Goal: Use online tool/utility: Utilize a website feature to perform a specific function

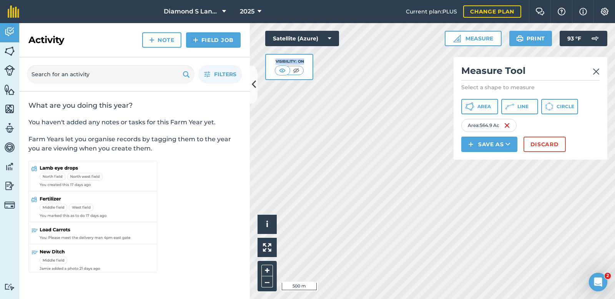
click at [599, 68] on img at bounding box center [596, 71] width 7 height 9
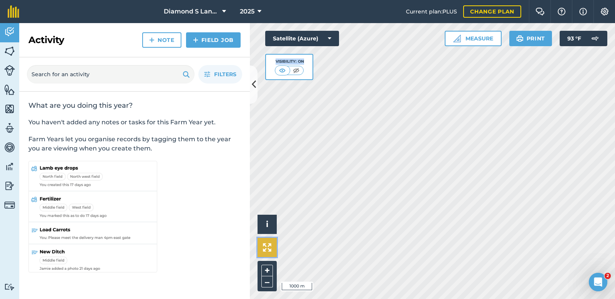
click at [267, 244] on img at bounding box center [267, 247] width 8 height 8
click at [387, 298] on html "Diamond S Land and Cattle 2025 Current plan : PLUS Change plan Farm Chat Help I…" at bounding box center [307, 149] width 615 height 299
click at [615, 298] on html "Diamond S Land and Cattle 2025 Current plan : PLUS Change plan Farm Chat Help I…" at bounding box center [307, 149] width 615 height 299
click at [356, 298] on html "Diamond S Land and Cattle 2025 Current plan : PLUS Change plan Farm Chat Help I…" at bounding box center [307, 149] width 615 height 299
click at [215, 78] on div "Activity Fields Livestock Features Maps Team Vehicles Data Reporting Billing Tu…" at bounding box center [307, 161] width 615 height 276
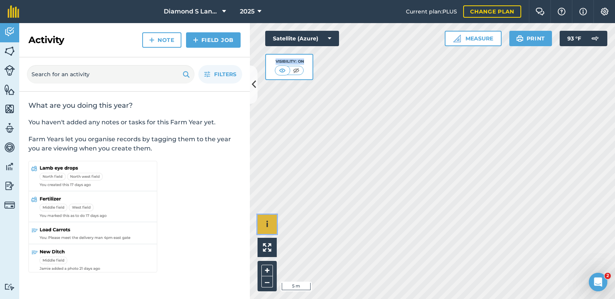
click at [273, 214] on div "Click to start drawing i © 2025 TomTom, Microsoft 5 m + –" at bounding box center [432, 161] width 365 height 276
click at [466, 35] on button "Measure" at bounding box center [473, 38] width 57 height 15
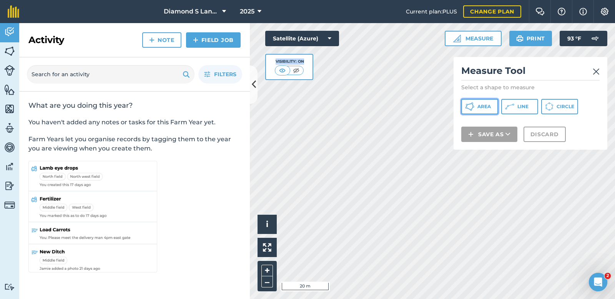
click at [482, 109] on span "Area" at bounding box center [483, 106] width 13 height 6
click at [485, 93] on div "Click to start drawing i © 2025 TomTom, Microsoft 20 m + – Satellite (Azure) Vi…" at bounding box center [432, 161] width 365 height 276
click at [493, 298] on html "Diamond S Land and Cattle 2025 Current plan : PLUS Change plan Farm Chat Help I…" at bounding box center [307, 149] width 615 height 299
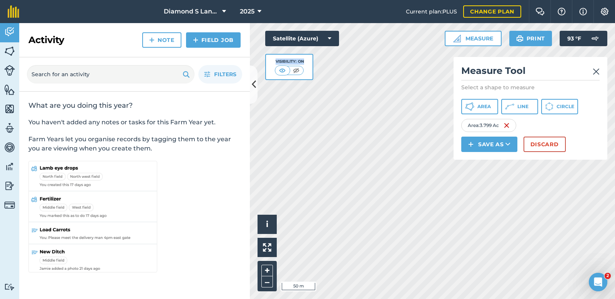
click at [407, 298] on html "Diamond S Land and Cattle 2025 Current plan : PLUS Change plan Farm Chat Help I…" at bounding box center [307, 149] width 615 height 299
click at [481, 105] on span "Area" at bounding box center [483, 106] width 13 height 6
click at [503, 160] on div "Click to start drawing i © 2025 TomTom, Microsoft 10 m + – Satellite (Azure) Vi…" at bounding box center [432, 161] width 365 height 276
click at [339, 64] on div "Satellite (Azure) Visibility: On" at bounding box center [302, 55] width 74 height 49
click at [267, 240] on div "Click to start drawing i © 2025 TomTom, Microsoft 10 m + – Satellite (Azure) Vi…" at bounding box center [432, 161] width 365 height 276
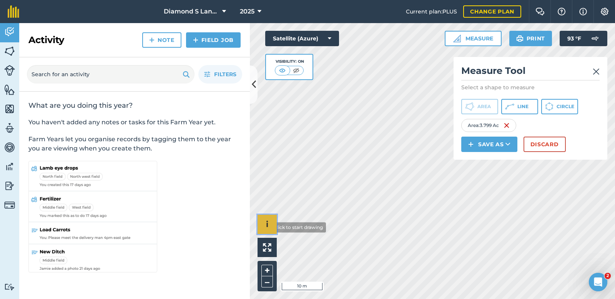
click at [265, 227] on button "i" at bounding box center [267, 223] width 19 height 19
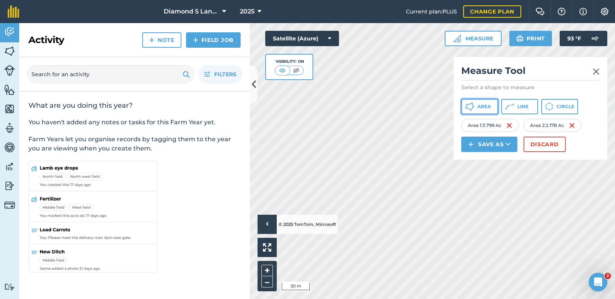
click at [481, 108] on span "Area" at bounding box center [483, 106] width 13 height 6
click at [312, 69] on div "Click to start drawing › © 2025 TomTom, Microsoft 10 m + – Satellite (Azure) Vi…" at bounding box center [432, 161] width 365 height 276
click at [312, 220] on li "© 2025 TomTom, Microsoft" at bounding box center [307, 223] width 60 height 19
click at [372, 0] on html "Diamond S Land and Cattle 2025 Current plan : PLUS Change plan Farm Chat Help I…" at bounding box center [307, 149] width 615 height 299
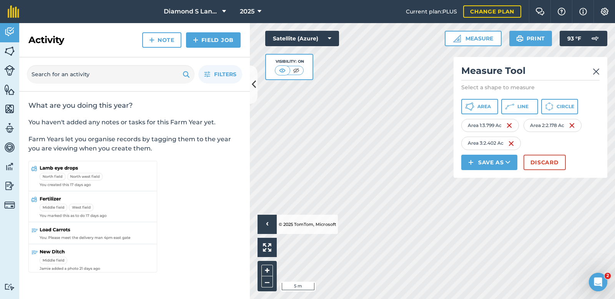
click at [568, 79] on div "Click to start drawing › © 2025 TomTom, Microsoft 5 m + – Satellite (Azure) Vis…" at bounding box center [432, 161] width 365 height 276
click at [378, 4] on div "Diamond S Land and Cattle 2025 Current plan : PLUS Change plan Farm Chat Help I…" at bounding box center [307, 149] width 615 height 299
click at [347, 111] on div "Click to start drawing › © 2025 TomTom, Microsoft 10 m + – Satellite (Azure) Vi…" at bounding box center [432, 161] width 365 height 276
drag, startPoint x: 482, startPoint y: 164, endPoint x: 330, endPoint y: 70, distance: 178.7
click at [331, 71] on div "Click to start drawing › © 2025 TomTom, Microsoft 10 m + – Satellite (Azure) Vi…" at bounding box center [432, 161] width 365 height 276
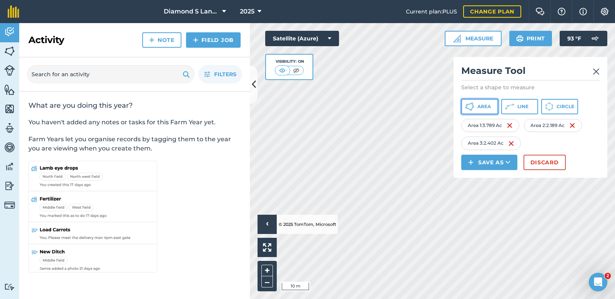
click at [474, 103] on icon at bounding box center [469, 106] width 9 height 9
click at [395, 298] on html "Diamond S Land and Cattle 2025 Current plan : PLUS Change plan Farm Chat Help I…" at bounding box center [307, 149] width 615 height 299
click at [327, 219] on div "Click to start drawing › © 2025 TomTom, Microsoft 10 m + –" at bounding box center [432, 161] width 365 height 276
click at [482, 107] on span "Area" at bounding box center [483, 106] width 13 height 6
click at [317, 231] on div "Click to start drawing › © 2025 TomTom, Microsoft 5 m + –" at bounding box center [432, 161] width 365 height 276
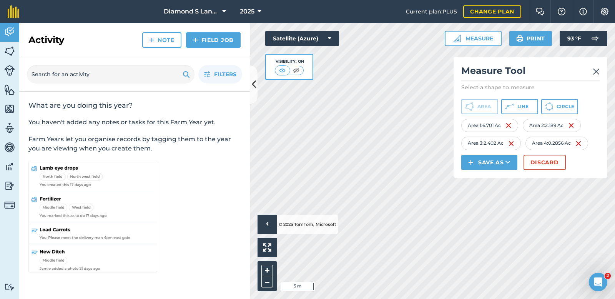
click at [459, 298] on html "Diamond S Land and Cattle 2025 Current plan : PLUS Change plan Farm Chat Help I…" at bounding box center [307, 149] width 615 height 299
click at [465, 298] on html "Diamond S Land and Cattle 2025 Current plan : PLUS Change plan Farm Chat Help I…" at bounding box center [307, 149] width 615 height 299
click at [382, 298] on html "Diamond S Land and Cattle 2025 Current plan : PLUS Change plan Farm Chat Help I…" at bounding box center [307, 149] width 615 height 299
click at [330, 215] on li "© 2025 TomTom, Microsoft" at bounding box center [307, 223] width 60 height 19
click at [329, 232] on li "© 2025 TomTom, Microsoft" at bounding box center [307, 223] width 60 height 19
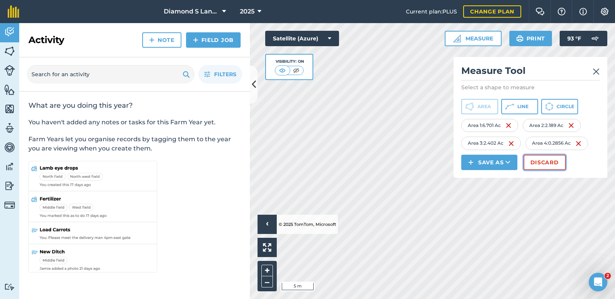
click at [544, 163] on button "Discard" at bounding box center [544, 162] width 42 height 15
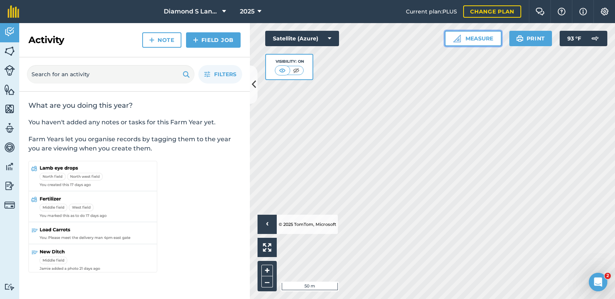
click at [472, 37] on button "Measure" at bounding box center [473, 38] width 57 height 15
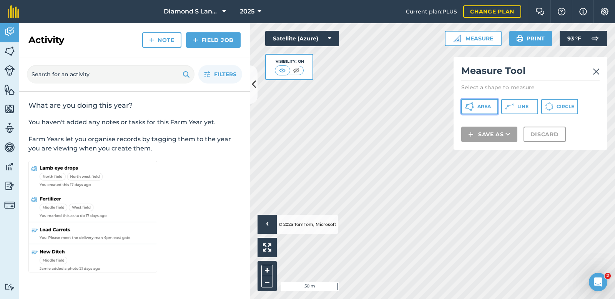
click at [482, 106] on span "Area" at bounding box center [483, 106] width 13 height 6
click at [380, 298] on html "Diamond S Land and Cattle 2025 Current plan : PLUS Change plan Farm Chat Help I…" at bounding box center [307, 149] width 615 height 299
click at [364, 298] on html "Diamond S Land and Cattle 2025 Current plan : PLUS Change plan Farm Chat Help I…" at bounding box center [307, 149] width 615 height 299
click at [350, 298] on html "Diamond S Land and Cattle 2025 Current plan : PLUS Change plan Farm Chat Help I…" at bounding box center [307, 149] width 615 height 299
click at [267, 298] on html "Diamond S Land and Cattle 2025 Current plan : PLUS Change plan Farm Chat Help I…" at bounding box center [307, 149] width 615 height 299
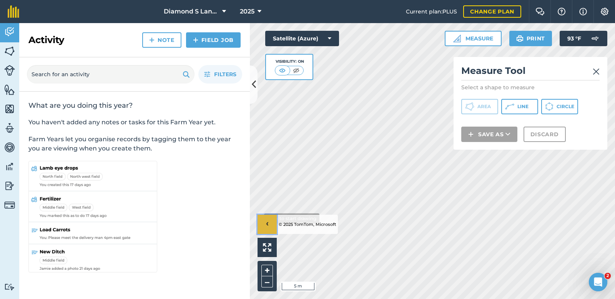
click at [258, 218] on button "›" at bounding box center [267, 223] width 19 height 19
click at [241, 231] on div "Activity Fields Livestock Features Maps Team Vehicles Data Reporting Billing Tu…" at bounding box center [307, 161] width 615 height 276
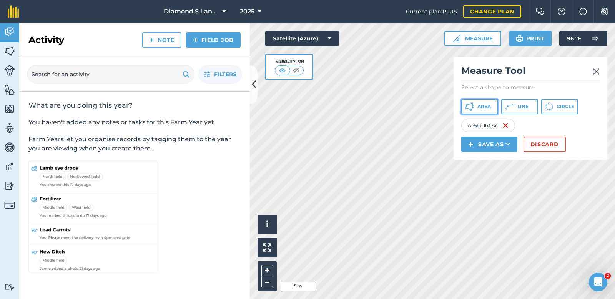
click at [480, 103] on span "Area" at bounding box center [483, 106] width 13 height 6
click at [231, 298] on html "Diamond S Land and Cattle 2025 Current plan : PLUS Change plan Farm Chat Help I…" at bounding box center [307, 149] width 615 height 299
click at [494, 98] on div "Click to start drawing i © 2025 TomTom, Microsoft 5 m + – Satellite (Azure) Vis…" at bounding box center [432, 161] width 365 height 276
click at [194, 242] on div "Activity Fields Livestock Features Maps Team Vehicles Data Reporting Billing Tu…" at bounding box center [307, 161] width 615 height 276
click at [267, 223] on div "Click to start drawing i © 2025 TomTom, Microsoft 5 m + –" at bounding box center [432, 161] width 365 height 276
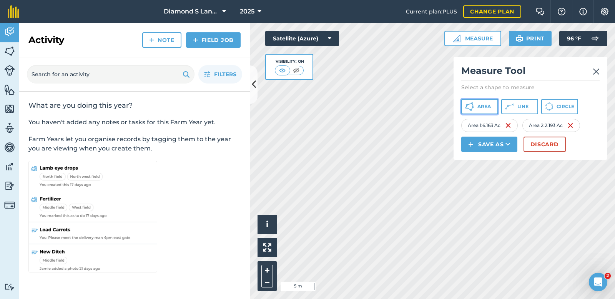
click at [481, 106] on span "Area" at bounding box center [483, 106] width 13 height 6
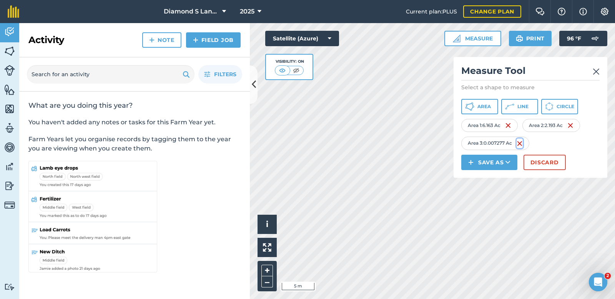
click at [521, 142] on img at bounding box center [520, 143] width 6 height 9
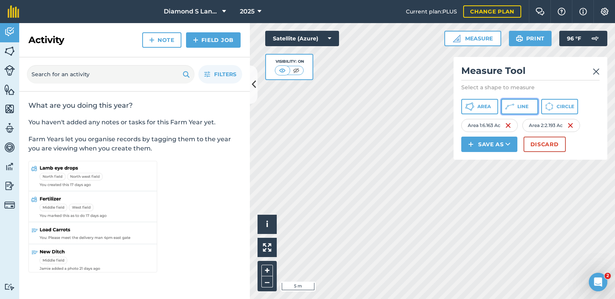
click at [514, 107] on button "Line" at bounding box center [519, 106] width 37 height 15
drag, startPoint x: 330, startPoint y: 69, endPoint x: 336, endPoint y: 63, distance: 8.7
click at [336, 64] on div "Satellite (Azure) Visibility: On" at bounding box center [302, 55] width 74 height 49
drag, startPoint x: 334, startPoint y: 56, endPoint x: 326, endPoint y: 66, distance: 13.4
click at [326, 66] on div "Satellite (Azure) Visibility: On" at bounding box center [302, 55] width 74 height 49
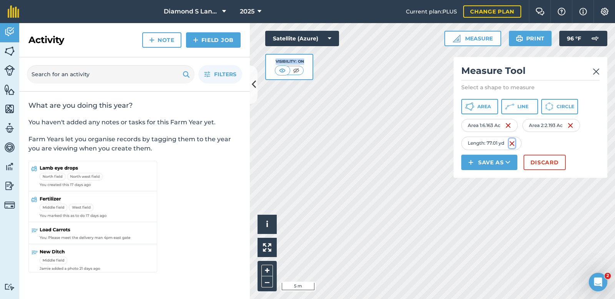
click at [514, 143] on img at bounding box center [512, 143] width 6 height 9
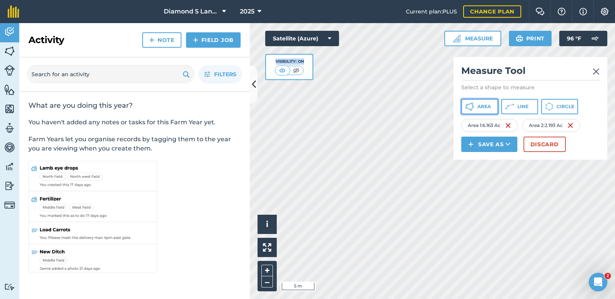
click at [471, 104] on icon at bounding box center [469, 106] width 9 height 9
click at [402, 298] on html "Diamond S Land and Cattle 2025 Current plan : PLUS Change plan Farm Chat Help I…" at bounding box center [307, 149] width 615 height 299
click at [389, 298] on html "Diamond S Land and Cattle 2025 Current plan : PLUS Change plan Farm Chat Help I…" at bounding box center [307, 149] width 615 height 299
drag, startPoint x: 330, startPoint y: 73, endPoint x: 401, endPoint y: -42, distance: 135.0
click at [401, 0] on html "Diamond S Land and Cattle 2025 Current plan : PLUS Change plan Farm Chat Help I…" at bounding box center [307, 149] width 615 height 299
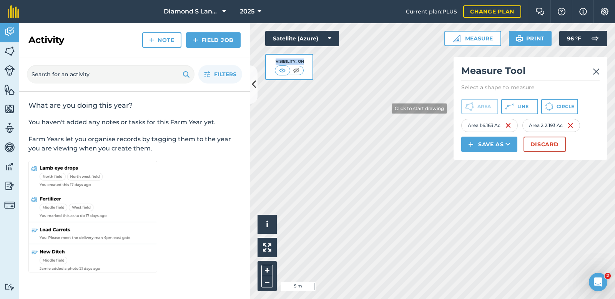
click at [390, 0] on html "Diamond S Land and Cattle 2025 Current plan : PLUS Change plan Farm Chat Help I…" at bounding box center [307, 149] width 615 height 299
click at [396, 0] on html "Diamond S Land and Cattle 2025 Current plan : PLUS Change plan Farm Chat Help I…" at bounding box center [307, 149] width 615 height 299
click at [321, 65] on div "Satellite (Azure) Visibility: On" at bounding box center [302, 55] width 74 height 49
click at [268, 224] on div "Click to start drawing i © 2025 TomTom, Microsoft 5 m + –" at bounding box center [432, 161] width 365 height 276
click at [271, 219] on div "Click to start drawing i © 2025 TomTom, Microsoft 5 m + –" at bounding box center [432, 161] width 365 height 276
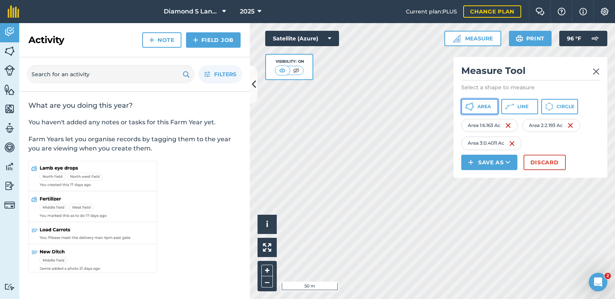
click at [479, 105] on span "Area" at bounding box center [483, 106] width 13 height 6
click at [474, 105] on icon at bounding box center [469, 106] width 9 height 9
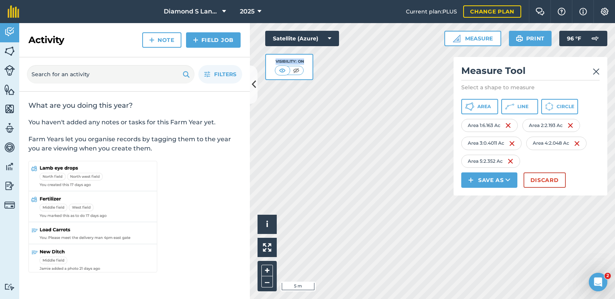
click at [359, 75] on div "Click to start drawing i © 2025 TomTom, Microsoft 5 m + – Satellite (Azure) Vis…" at bounding box center [432, 161] width 365 height 276
click at [329, 80] on div "Click to start drawing i © 2025 TomTom, Microsoft 5 m + – Satellite (Azure) Vis…" at bounding box center [432, 161] width 365 height 276
click at [332, 116] on div "Click to start drawing i © 2025 TomTom, Microsoft 5 m + – Satellite (Azure) Vis…" at bounding box center [432, 161] width 365 height 276
drag, startPoint x: 328, startPoint y: 57, endPoint x: 330, endPoint y: 76, distance: 19.3
click at [330, 76] on div "Satellite (Azure) Visibility: On" at bounding box center [302, 55] width 74 height 49
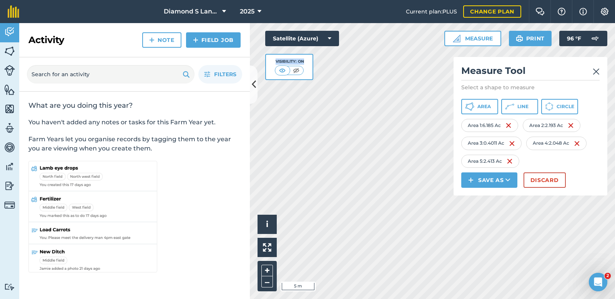
drag, startPoint x: 327, startPoint y: 73, endPoint x: 229, endPoint y: 221, distance: 176.7
click at [234, 221] on div "Activity Fields Livestock Features Maps Team Vehicles Data Reporting Billing Tu…" at bounding box center [307, 161] width 615 height 276
click at [224, 264] on div "Activity Fields Livestock Features Maps Team Vehicles Data Reporting Billing Tu…" at bounding box center [307, 161] width 615 height 276
click at [523, 103] on span "Line" at bounding box center [522, 106] width 11 height 6
click at [576, 160] on img at bounding box center [575, 160] width 6 height 9
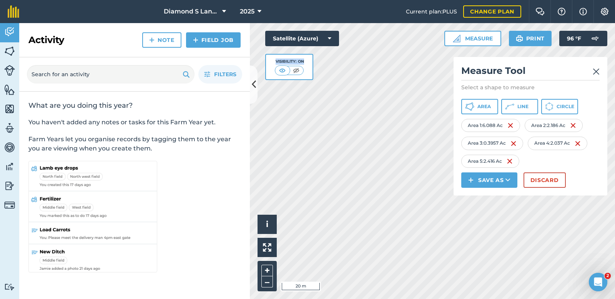
click at [494, 148] on div "Click to start drawing i © 2025 TomTom, Microsoft 20 m + – Satellite (Azure) Vi…" at bounding box center [432, 161] width 365 height 276
click at [429, 163] on div "Click to start drawing i © 2025 TomTom, Microsoft 5 m + – Satellite (Azure) Vis…" at bounding box center [432, 161] width 365 height 276
click at [322, 117] on div "Click to start drawing i © 2025 TomTom, Microsoft 50 m + – Satellite (Azure) Vi…" at bounding box center [432, 161] width 365 height 276
drag, startPoint x: 469, startPoint y: 105, endPoint x: 458, endPoint y: 105, distance: 11.2
click at [468, 105] on icon at bounding box center [469, 106] width 9 height 9
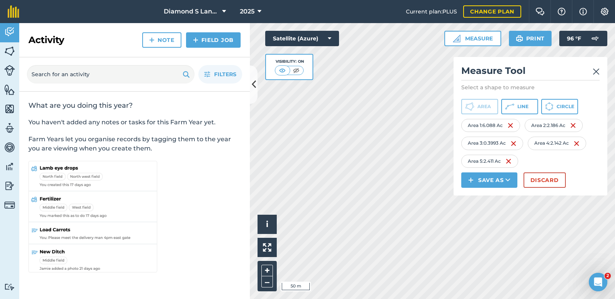
click at [484, 193] on div "Click to start drawing i © 2025 TomTom, Microsoft 50 m + – Satellite (Azure) Vi…" at bounding box center [432, 161] width 365 height 276
click at [574, 161] on img at bounding box center [571, 160] width 6 height 9
click at [503, 182] on div "Click to start drawing i © 2025 TomTom, Microsoft 10 m + – Satellite (Azure) Vi…" at bounding box center [432, 161] width 365 height 276
click at [547, 178] on button "Discard" at bounding box center [544, 179] width 42 height 15
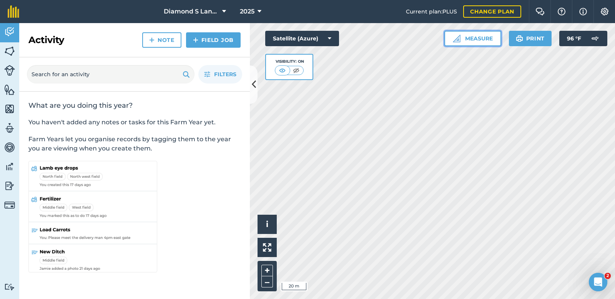
click at [472, 40] on button "Measure" at bounding box center [472, 38] width 57 height 15
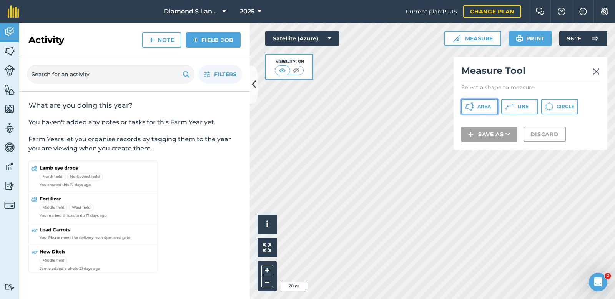
click at [477, 110] on button "Area" at bounding box center [479, 106] width 37 height 15
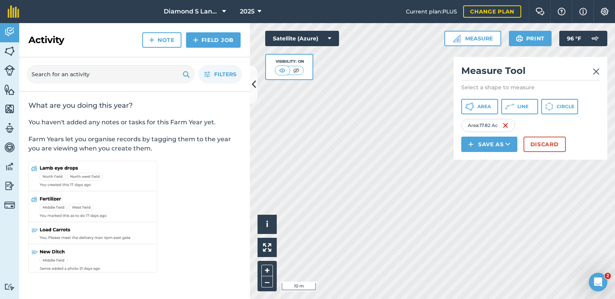
click at [508, 157] on div "Click to start drawing i © 2025 TomTom, Microsoft 10 m + – Satellite (Azure) Vi…" at bounding box center [432, 161] width 365 height 276
click at [454, 138] on div "Click to start drawing i © 2025 TomTom, Microsoft 10 m + – Satellite (Azure) Vi…" at bounding box center [432, 161] width 365 height 276
click at [247, 204] on div "Activity Fields Livestock Features Maps Team Vehicles Data Reporting Billing Tu…" at bounding box center [307, 161] width 615 height 276
click at [517, 298] on html "Diamond S Land and Cattle 2025 Current plan : PLUS Change plan Farm Chat Help I…" at bounding box center [307, 149] width 615 height 299
click at [476, 298] on html "Diamond S Land and Cattle 2025 Current plan : PLUS Change plan Farm Chat Help I…" at bounding box center [307, 149] width 615 height 299
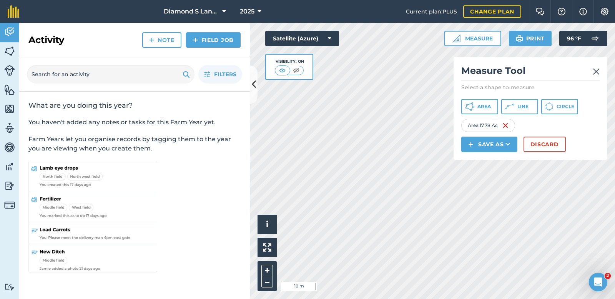
click at [482, 298] on html "Diamond S Land and Cattle 2025 Current plan : PLUS Change plan Farm Chat Help I…" at bounding box center [307, 149] width 615 height 299
click at [487, 298] on html "Diamond S Land and Cattle 2025 Current plan : PLUS Change plan Farm Chat Help I…" at bounding box center [307, 149] width 615 height 299
click at [505, 298] on html "Diamond S Land and Cattle 2025 Current plan : PLUS Change plan Farm Chat Help I…" at bounding box center [307, 149] width 615 height 299
click at [443, 22] on div "Diamond S Land and Cattle 2025 Current plan : PLUS Change plan Farm Chat Help I…" at bounding box center [307, 149] width 615 height 299
click at [254, 86] on icon at bounding box center [254, 84] width 4 height 13
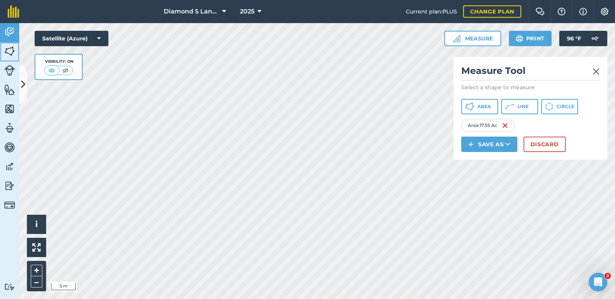
click at [9, 51] on img at bounding box center [9, 51] width 11 height 12
click at [7, 48] on img at bounding box center [9, 51] width 11 height 12
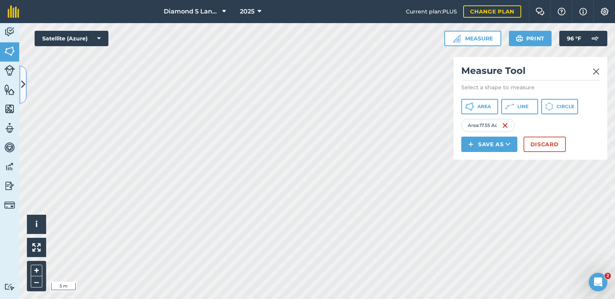
click at [23, 81] on icon at bounding box center [23, 84] width 4 height 13
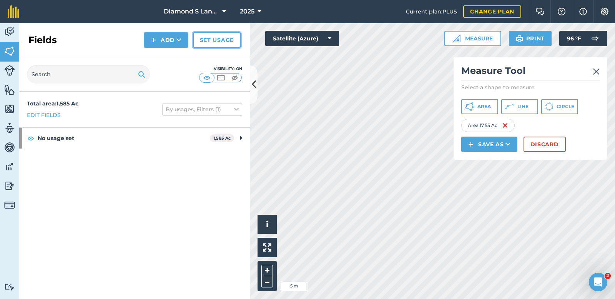
click at [211, 39] on link "Set usage" at bounding box center [217, 39] width 48 height 15
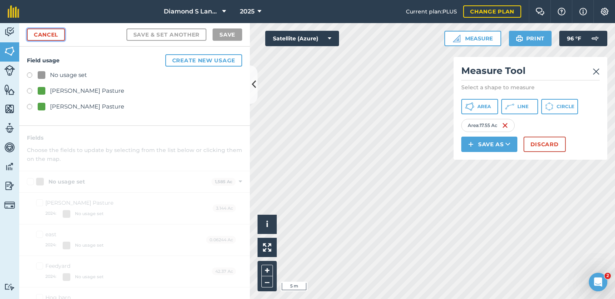
click at [50, 34] on link "Cancel" at bounding box center [46, 34] width 38 height 12
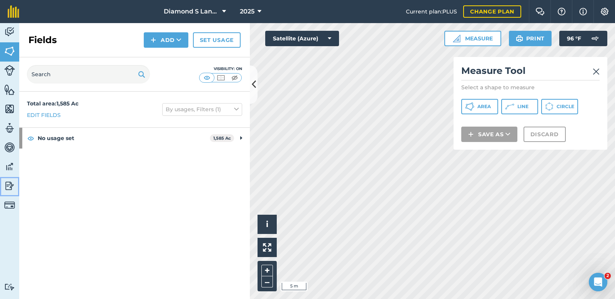
click at [8, 184] on img at bounding box center [9, 186] width 11 height 12
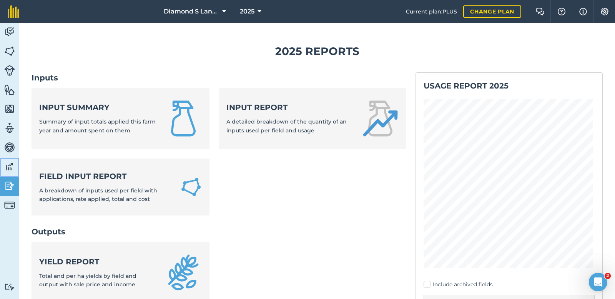
click at [10, 160] on link "Data" at bounding box center [9, 167] width 19 height 19
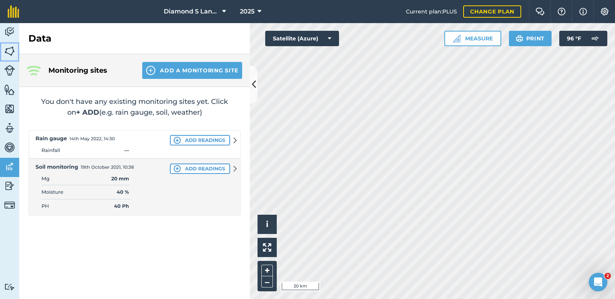
click at [9, 52] on img at bounding box center [9, 51] width 11 height 12
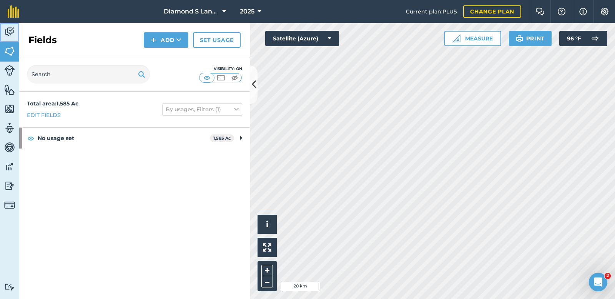
click at [6, 31] on img at bounding box center [9, 32] width 11 height 12
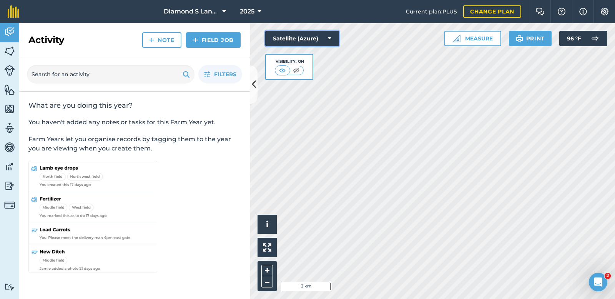
click at [297, 40] on button "Satellite (Azure)" at bounding box center [302, 38] width 74 height 15
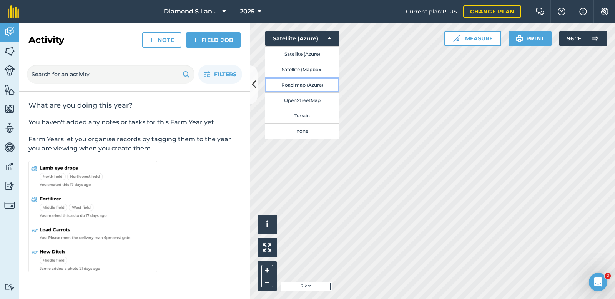
click at [304, 88] on button "Road map (Azure)" at bounding box center [302, 84] width 74 height 15
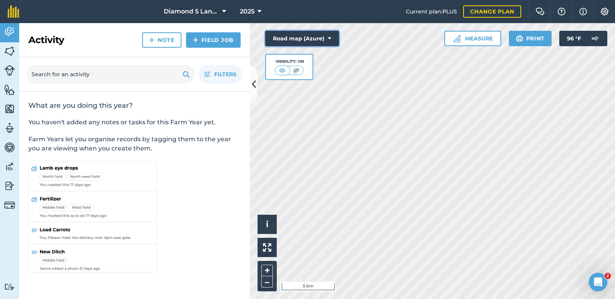
click at [287, 37] on button "Road map (Azure)" at bounding box center [302, 38] width 74 height 15
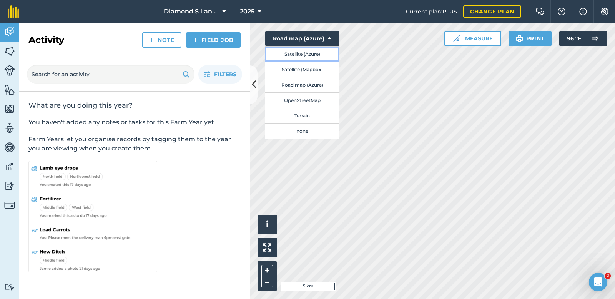
click at [297, 54] on button "Satellite (Azure)" at bounding box center [302, 53] width 74 height 15
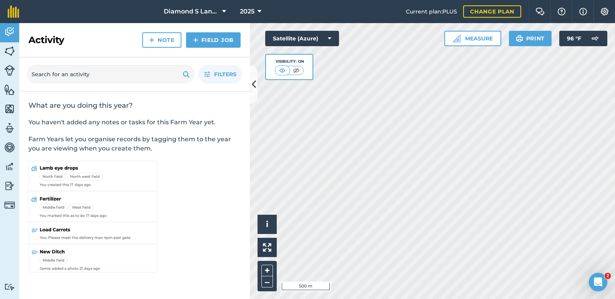
click at [422, 16] on div "Diamond S Land and Cattle 2025 Current plan : PLUS Change plan Farm Chat Help I…" at bounding box center [307, 149] width 615 height 299
click at [299, 42] on button "Satellite (Azure)" at bounding box center [302, 38] width 74 height 15
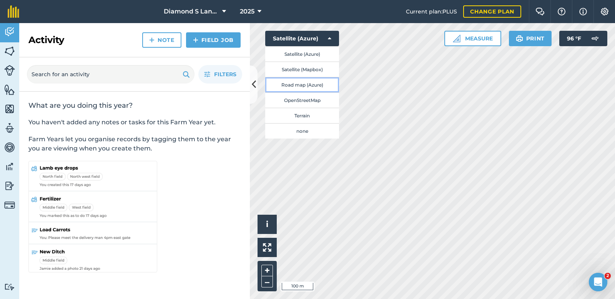
click at [294, 82] on button "Road map (Azure)" at bounding box center [302, 84] width 74 height 15
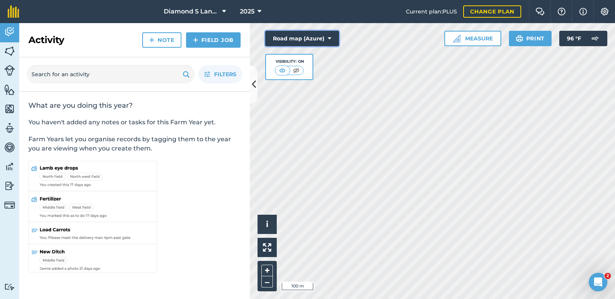
click at [286, 36] on button "Road map (Azure)" at bounding box center [302, 38] width 74 height 15
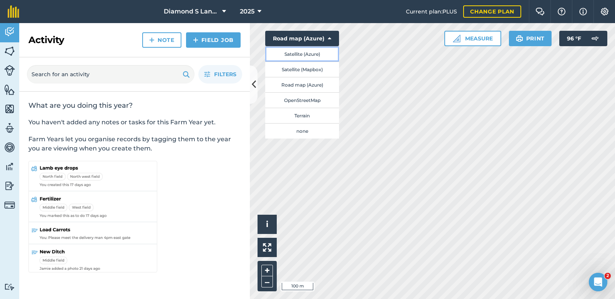
click at [298, 52] on button "Satellite (Azure)" at bounding box center [302, 53] width 74 height 15
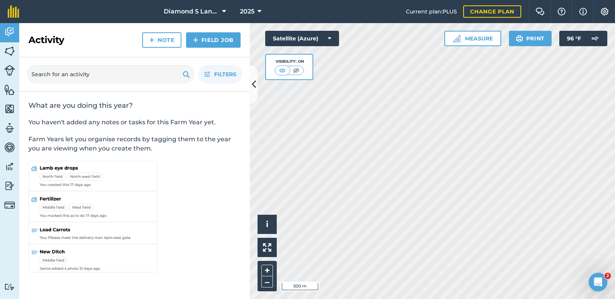
click at [416, 2] on div "Diamond S Land and Cattle 2025 Current plan : PLUS Change plan Farm Chat Help I…" at bounding box center [307, 149] width 615 height 299
click at [466, 33] on button "Measure" at bounding box center [472, 38] width 57 height 15
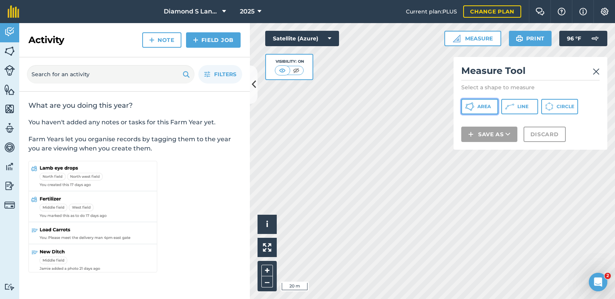
click at [481, 103] on span "Area" at bounding box center [483, 106] width 13 height 6
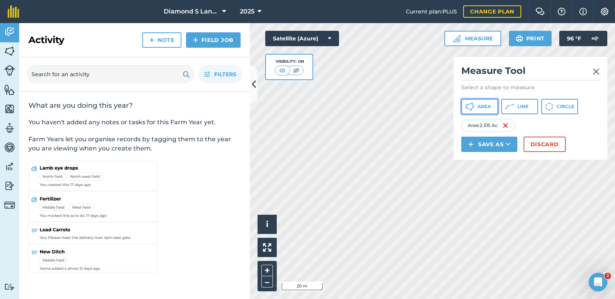
click at [477, 105] on button "Area" at bounding box center [479, 106] width 37 height 15
click at [266, 233] on div "Click to start drawing i © 2025 TomTom, Microsoft 5 m + –" at bounding box center [432, 161] width 365 height 276
click at [274, 247] on div "Click to start drawing i © 2025 TomTom, Microsoft 5 m + – Satellite (Azure) Vis…" at bounding box center [432, 161] width 365 height 276
click at [543, 150] on div "Click to start drawing i © 2025 TomTom, Microsoft 5 m + – Satellite (Azure) Vis…" at bounding box center [432, 161] width 365 height 276
click at [535, 117] on div "Click to start drawing i © 2025 TomTom, Microsoft 5 m + – Satellite (Azure) Vis…" at bounding box center [432, 161] width 365 height 276
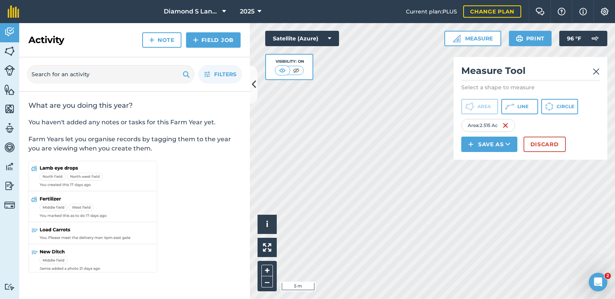
click at [552, 147] on div "Click to start drawing i © 2025 TomTom, Microsoft 5 m + – Satellite (Azure) Vis…" at bounding box center [432, 161] width 365 height 276
click at [480, 150] on div "Click to start drawing i © 2025 TomTom, Microsoft 20 m + – Satellite (Azure) Vi…" at bounding box center [432, 161] width 365 height 276
click at [481, 104] on span "Area" at bounding box center [483, 106] width 13 height 6
click at [548, 141] on div "Click to start drawing i © 2025 TomTom, Microsoft 5 m + – Satellite (Azure) Vis…" at bounding box center [432, 161] width 365 height 276
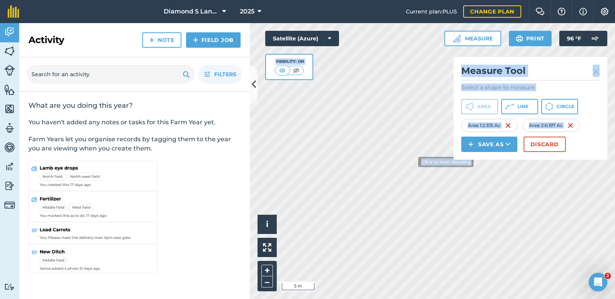
click at [414, 160] on div "Click to start drawing i © 2025 TomTom, Microsoft 5 m + – Satellite (Azure) Vis…" at bounding box center [432, 161] width 365 height 276
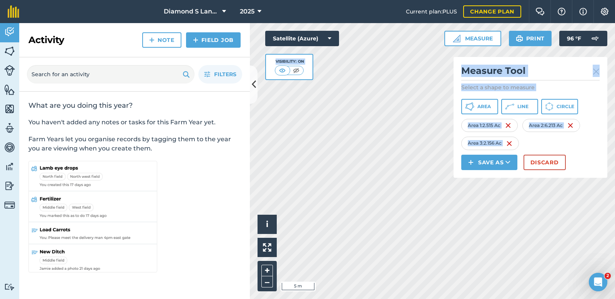
click at [590, 137] on div "Area 1 : 2.515 Ac Area 2 : 6.213 Ac Area 3 : 2.156 Ac" at bounding box center [530, 134] width 138 height 31
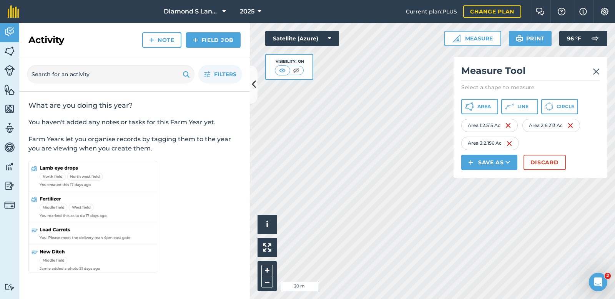
click at [387, 298] on html "Diamond S Land and Cattle 2025 Current plan : PLUS Change plan Farm Chat Help I…" at bounding box center [307, 149] width 615 height 299
click at [482, 106] on span "Area" at bounding box center [483, 106] width 13 height 6
click at [479, 102] on button "Area" at bounding box center [479, 106] width 37 height 15
